Goal: Task Accomplishment & Management: Use online tool/utility

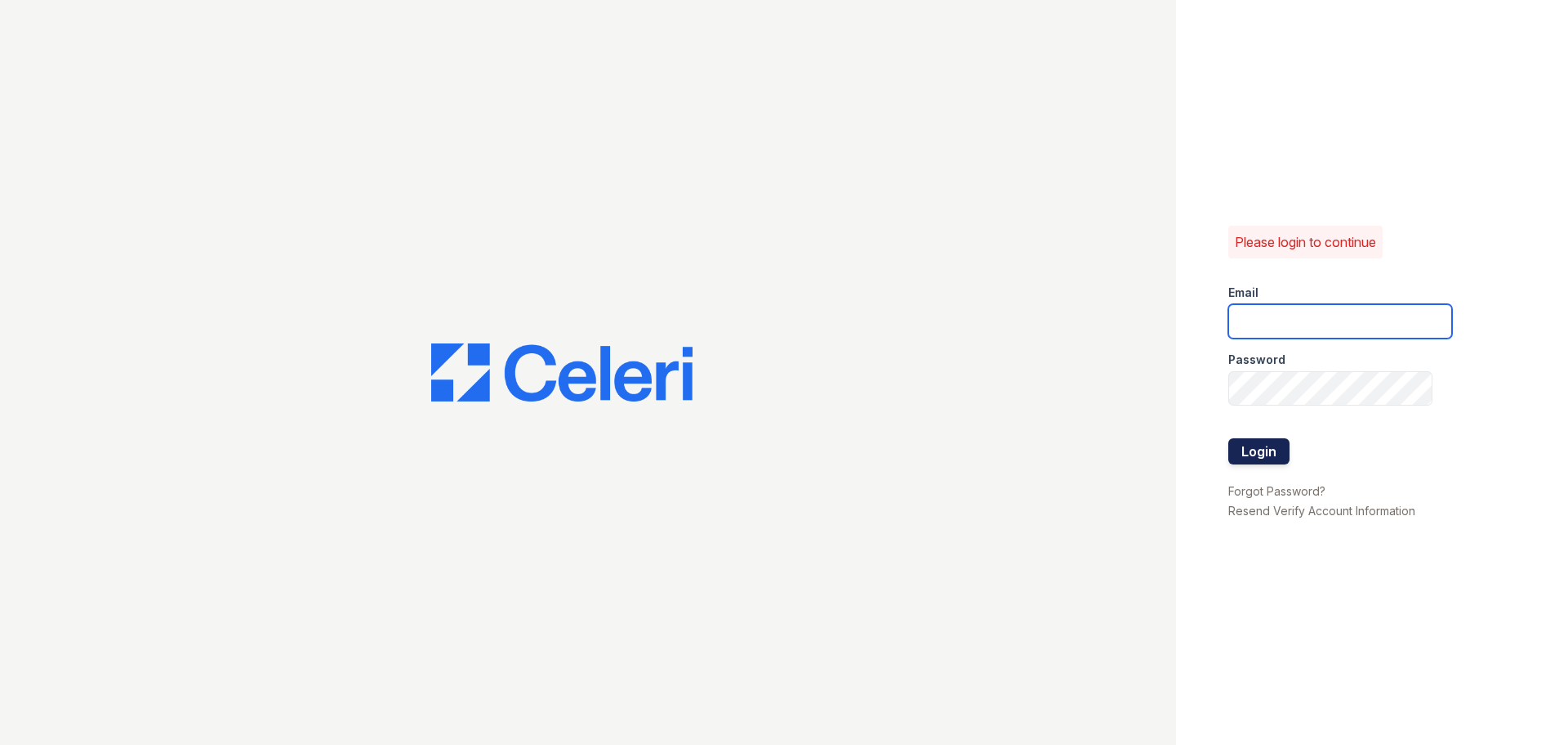
type input "[DOMAIN_NAME][EMAIL_ADDRESS][DOMAIN_NAME]"
click at [1242, 454] on button "Login" at bounding box center [1258, 451] width 61 height 27
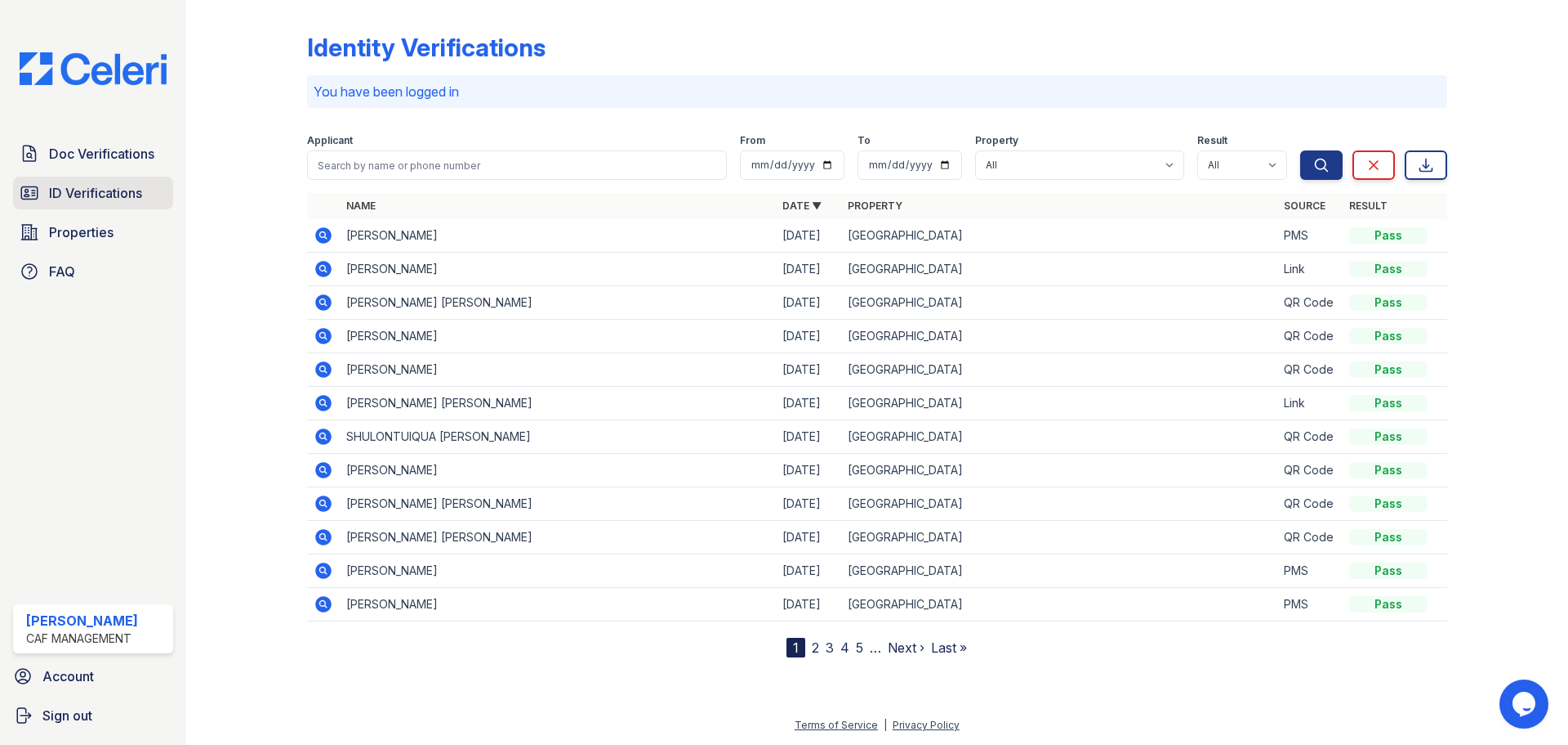
click at [102, 181] on link "ID Verifications" at bounding box center [93, 193] width 160 height 33
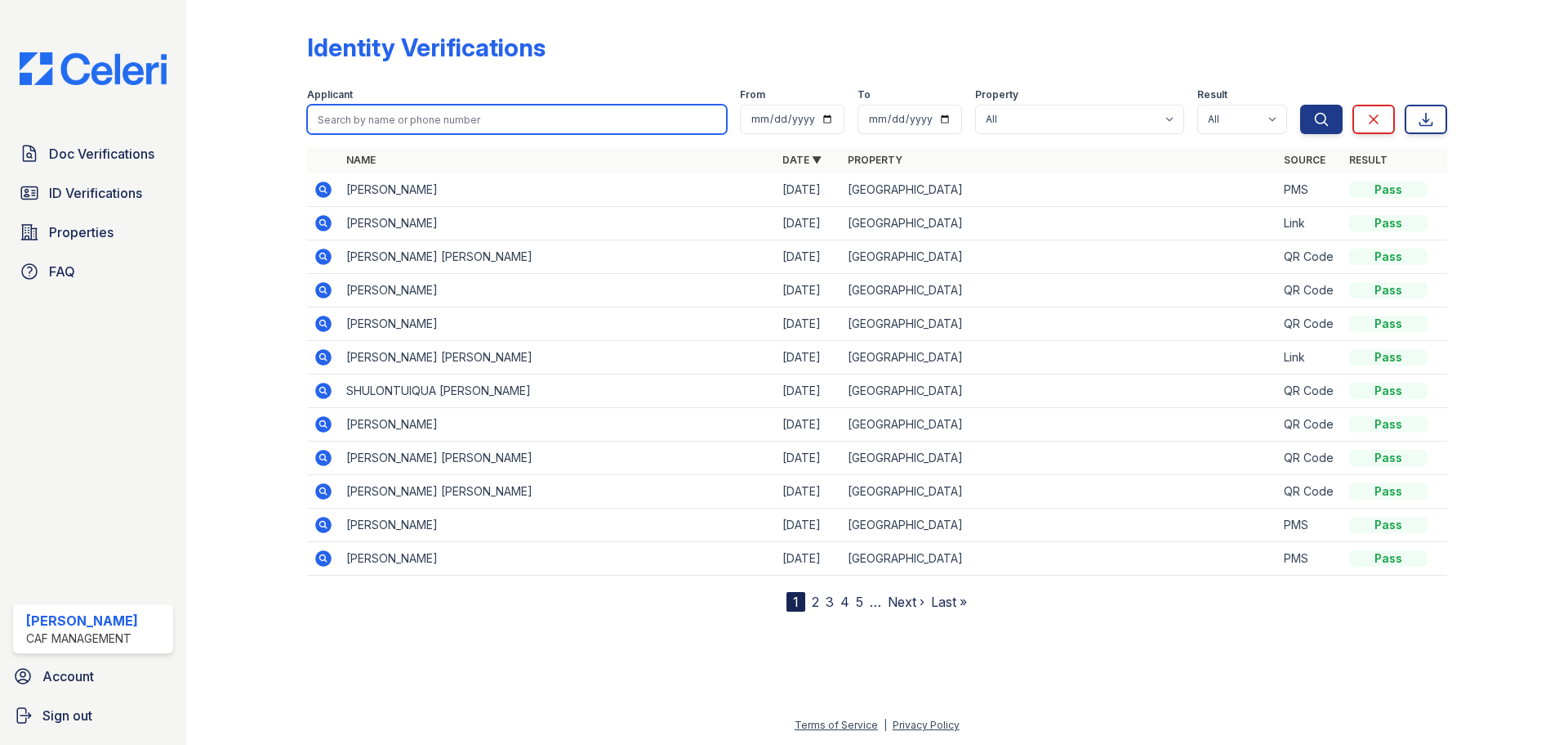
click at [402, 116] on input "search" at bounding box center [517, 119] width 419 height 29
type input "knatsha"
click at [1301, 104] on button "Search" at bounding box center [1322, 119] width 42 height 29
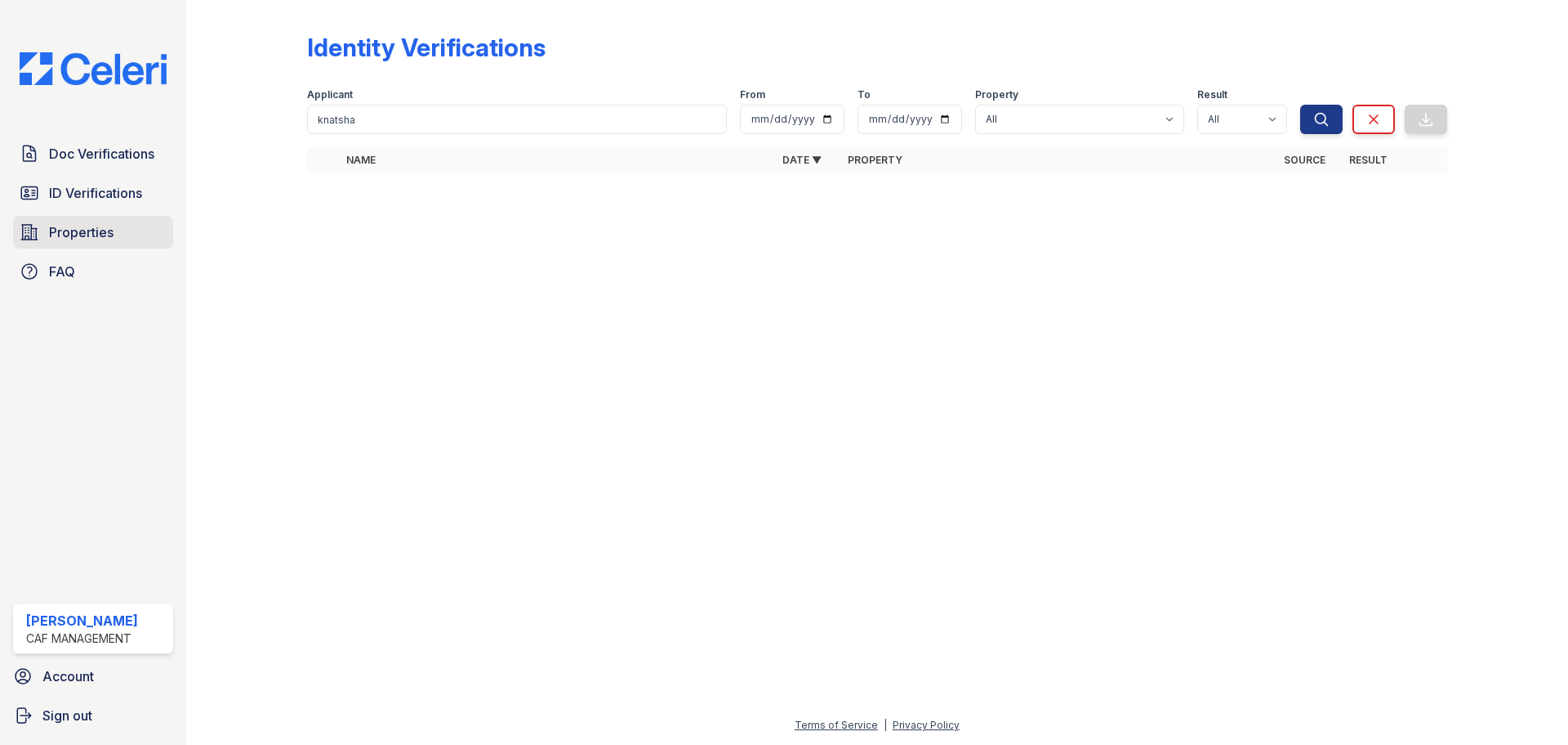
click at [58, 226] on span "Properties" at bounding box center [82, 232] width 64 height 19
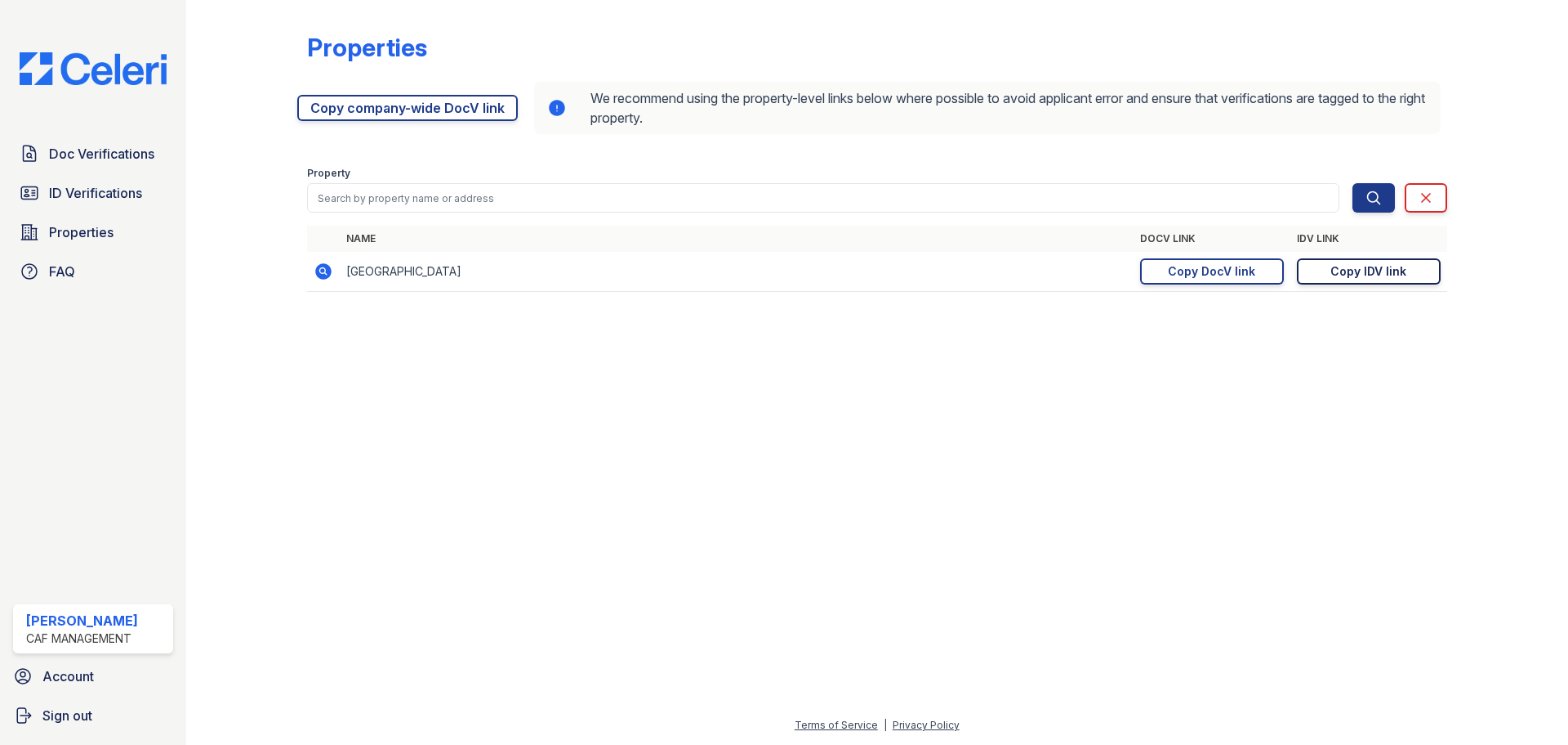
click at [1376, 265] on div "Copy IDV link" at bounding box center [1368, 271] width 76 height 16
click at [100, 190] on span "ID Verifications" at bounding box center [96, 192] width 93 height 19
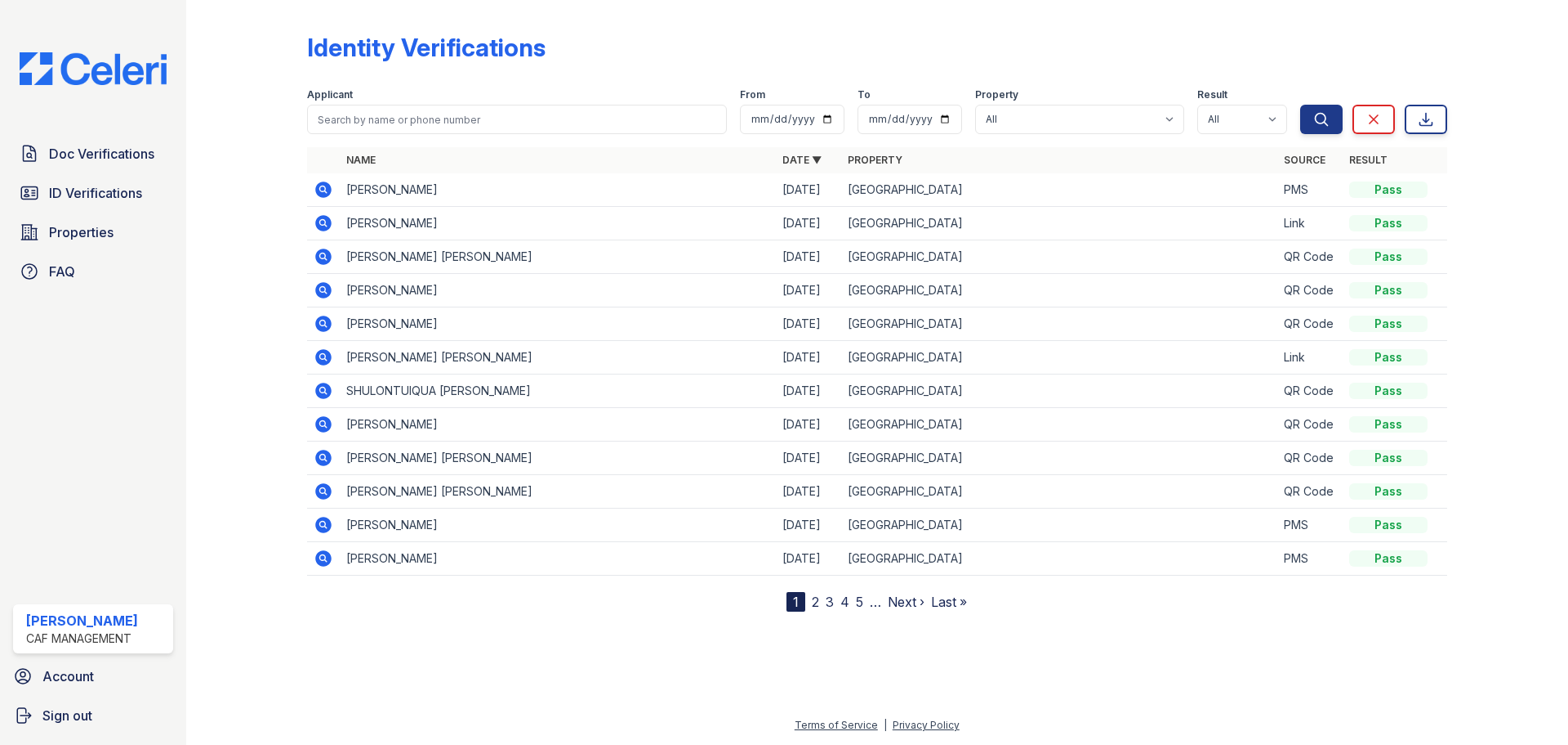
click at [819, 600] on link "2" at bounding box center [816, 602] width 7 height 16
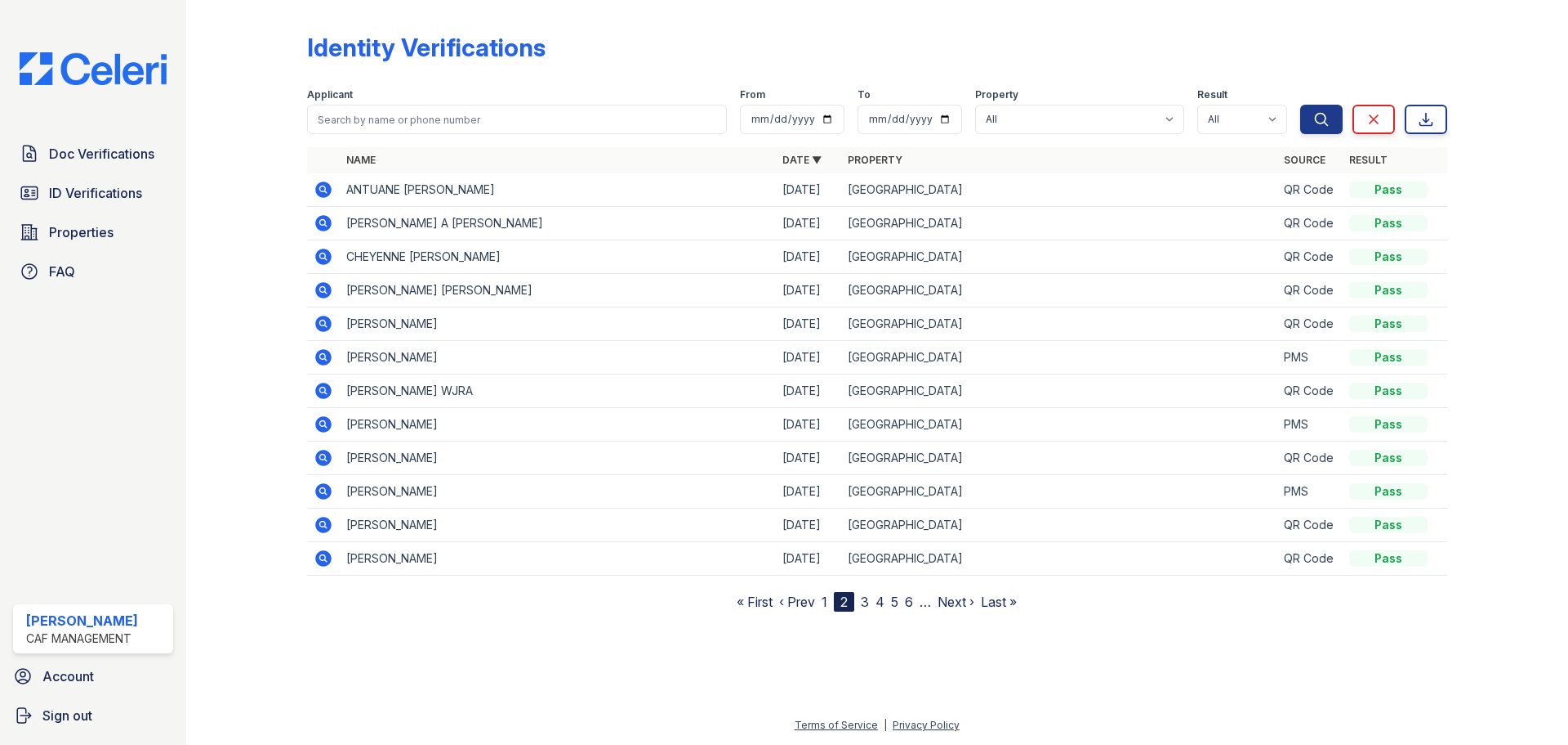
click at [879, 609] on span "4" at bounding box center [880, 601] width 9 height 19
click at [857, 601] on nav "« First ‹ Prev 1 2 3 4 5 6 … Next › Last »" at bounding box center [877, 601] width 280 height 19
click at [863, 601] on link "3" at bounding box center [865, 602] width 8 height 16
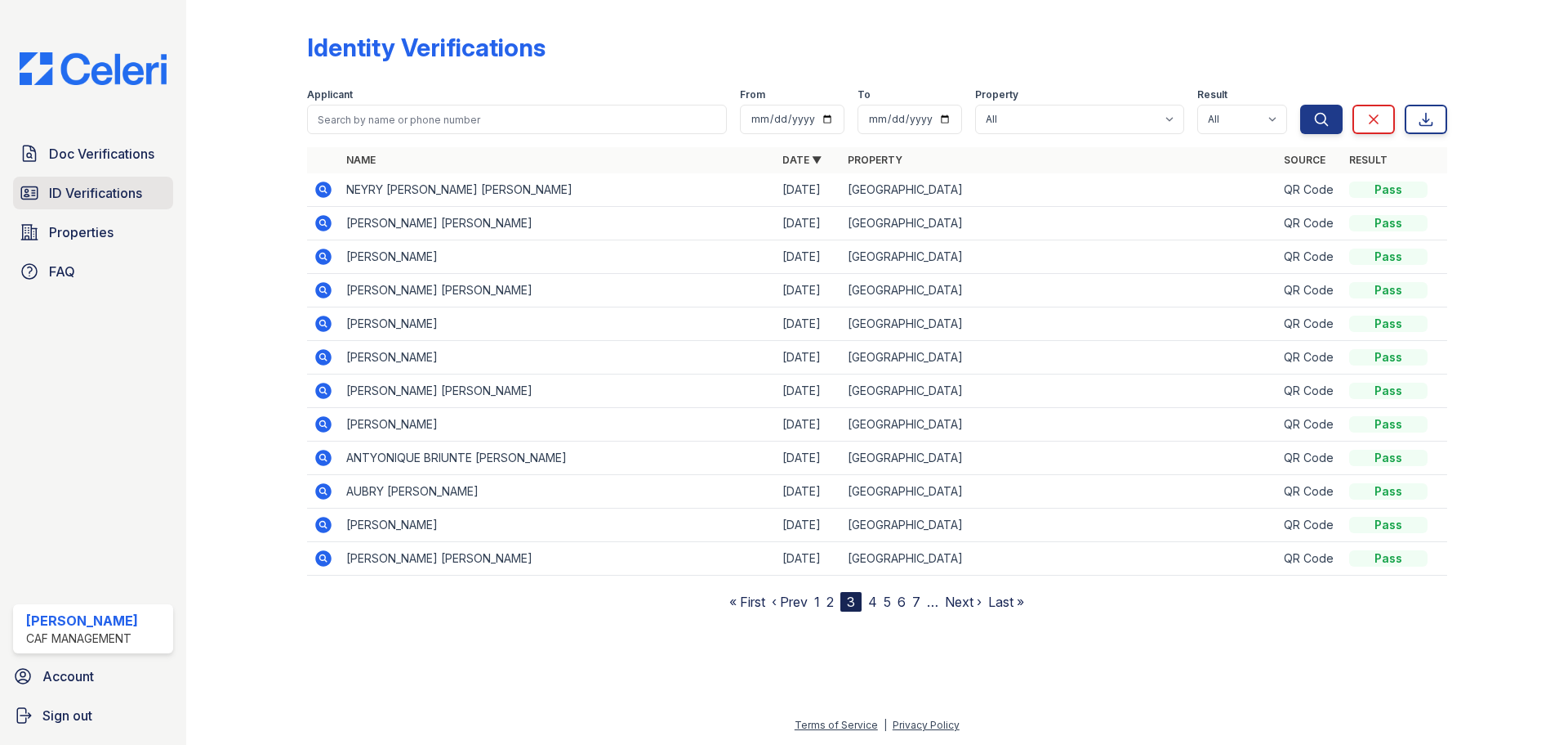
click at [99, 185] on span "ID Verifications" at bounding box center [96, 192] width 93 height 19
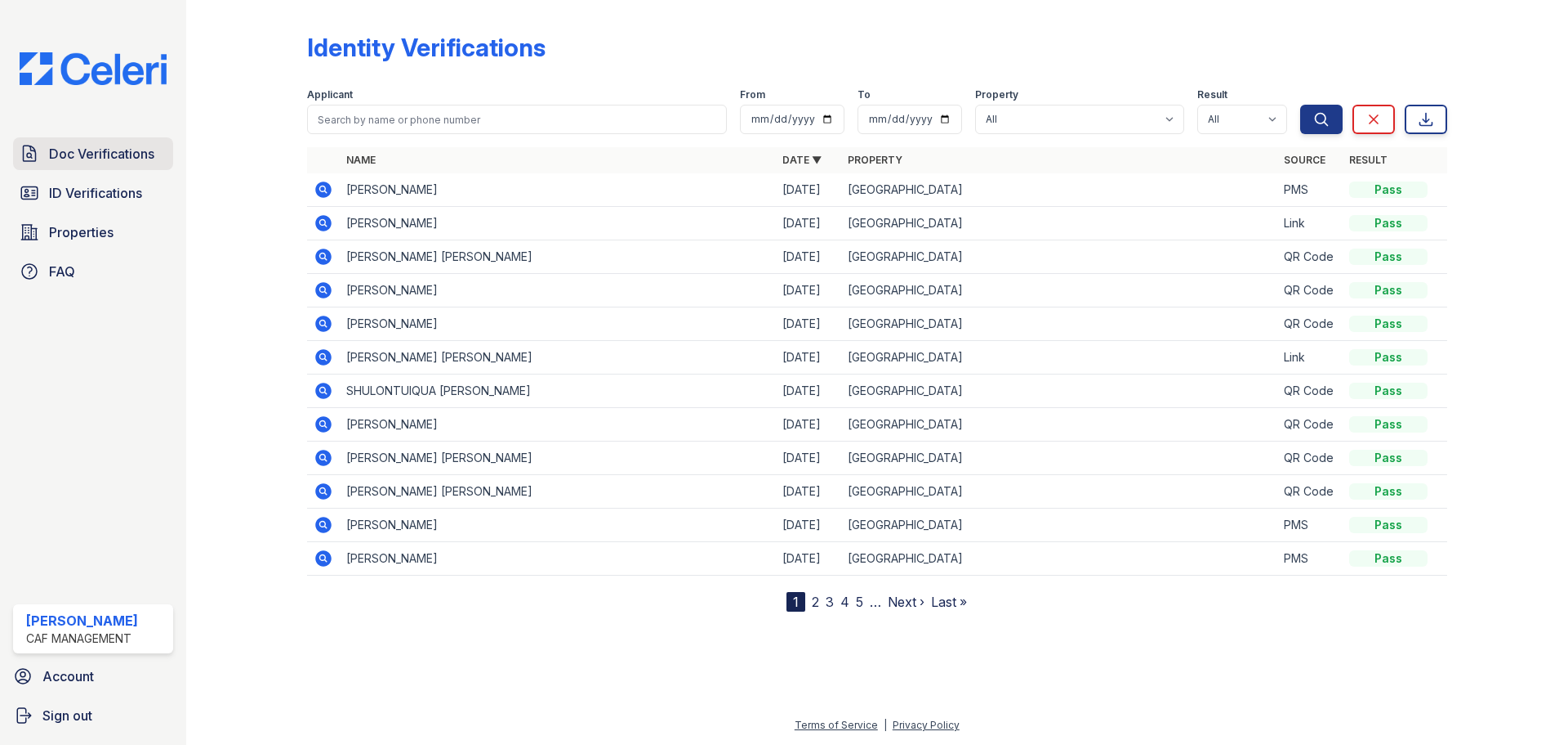
click at [104, 156] on span "Doc Verifications" at bounding box center [102, 153] width 105 height 19
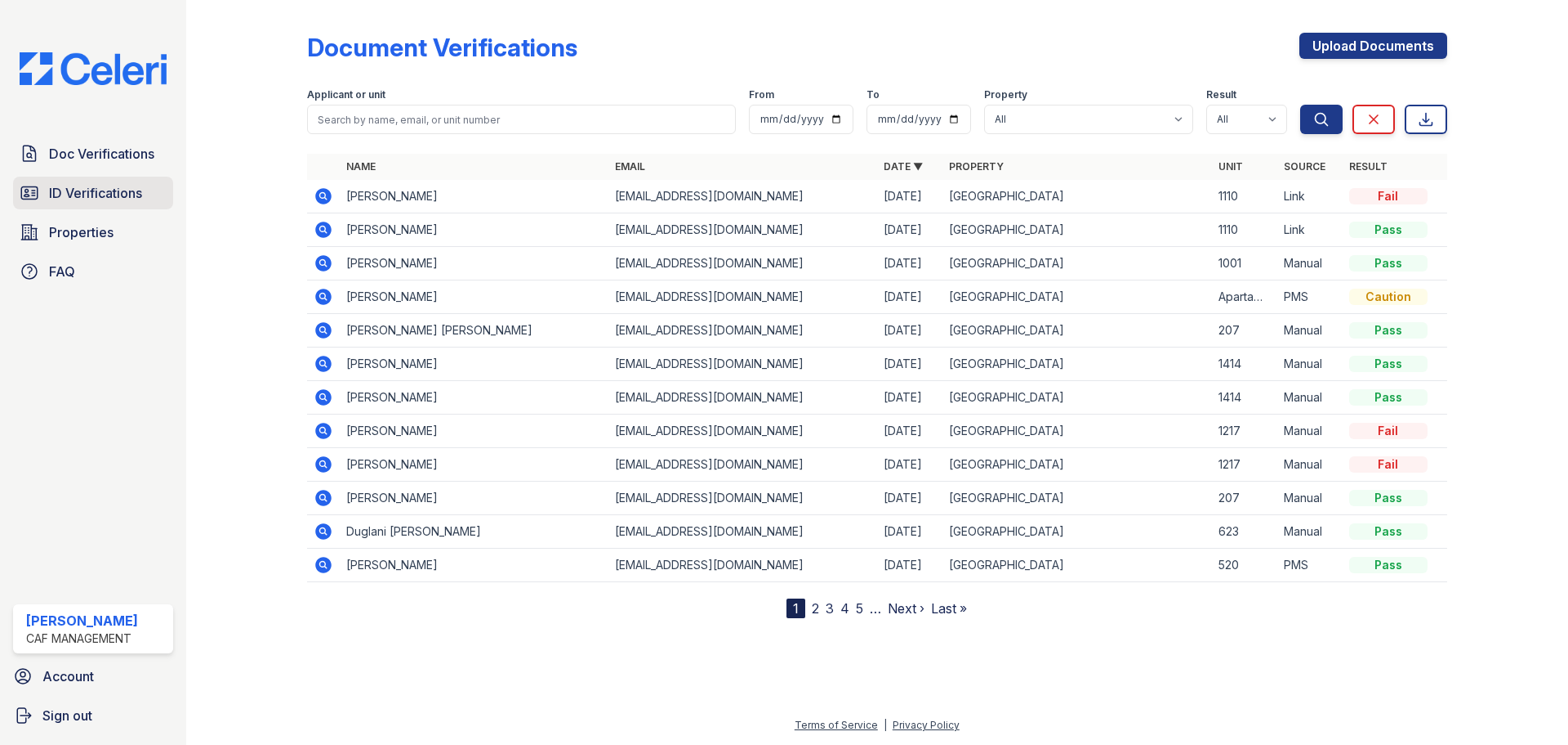
click at [73, 185] on span "ID Verifications" at bounding box center [96, 192] width 93 height 19
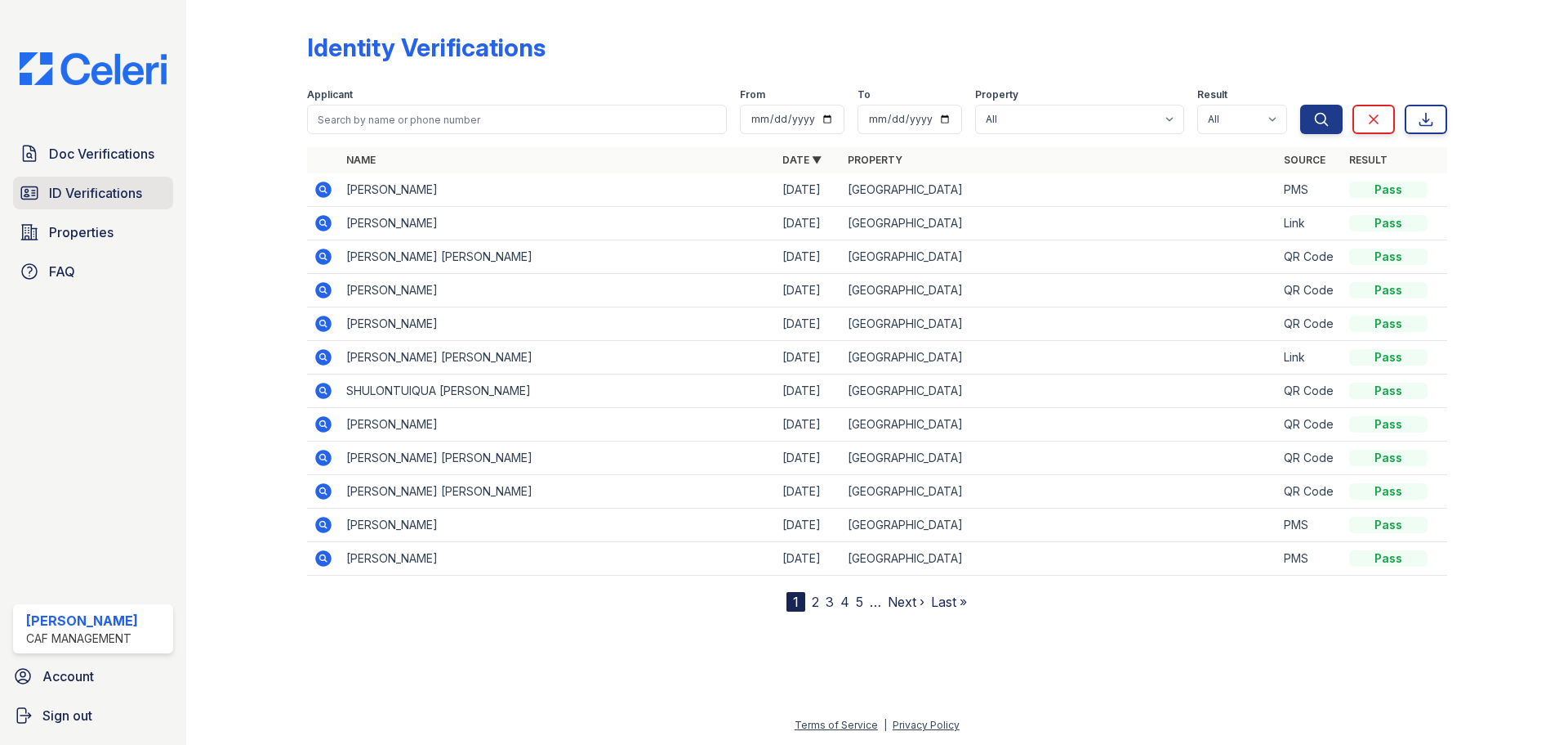
click at [56, 208] on link "ID Verifications" at bounding box center [93, 193] width 160 height 33
click at [55, 208] on link "ID Verifications" at bounding box center [93, 193] width 160 height 33
